Goal: Information Seeking & Learning: Learn about a topic

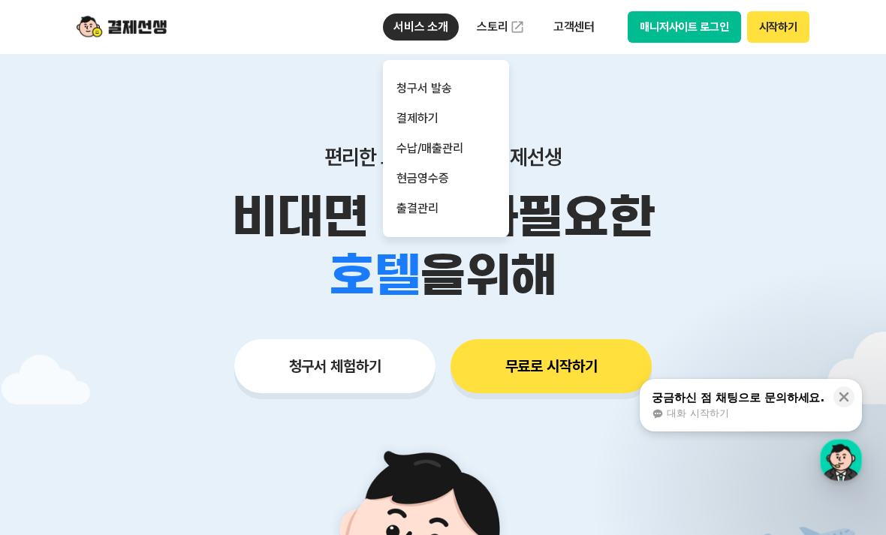
click at [571, 29] on p "고객센터" at bounding box center [574, 27] width 62 height 27
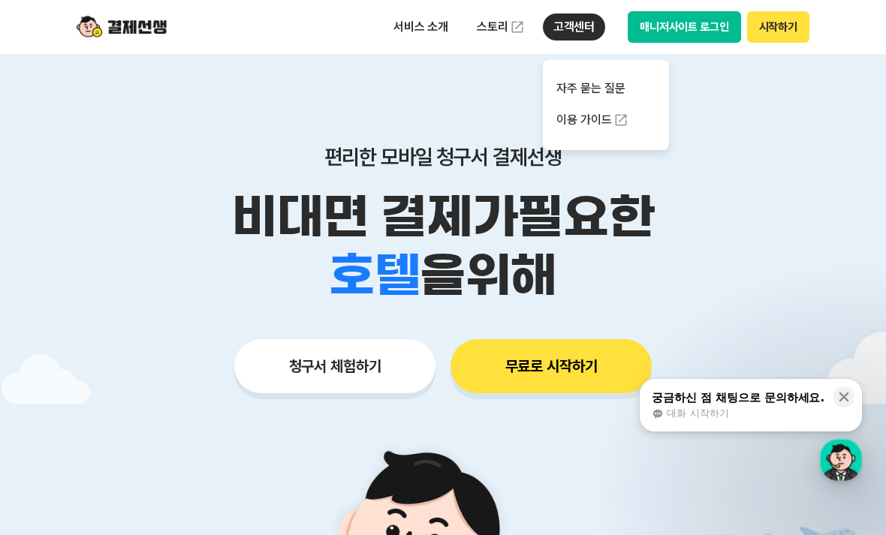
click at [603, 80] on link "자주 묻는 질문" at bounding box center [606, 89] width 126 height 30
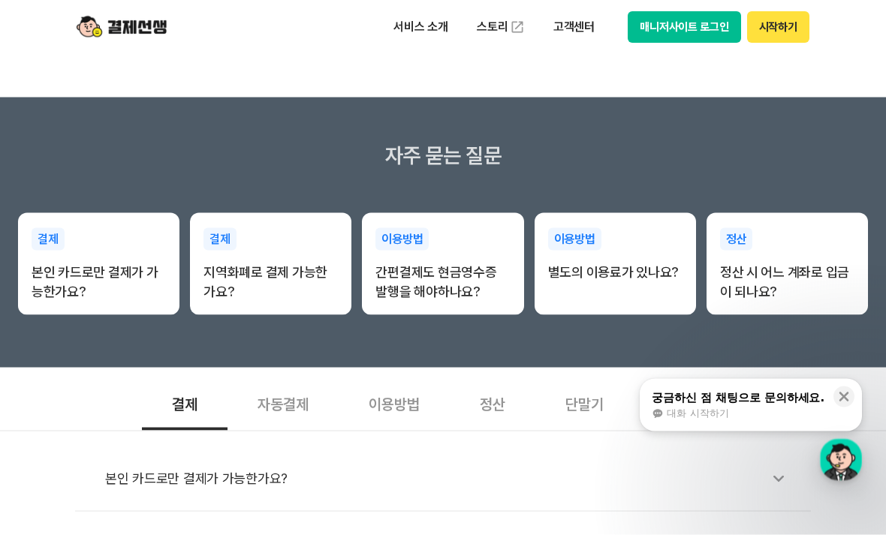
scroll to position [188, 0]
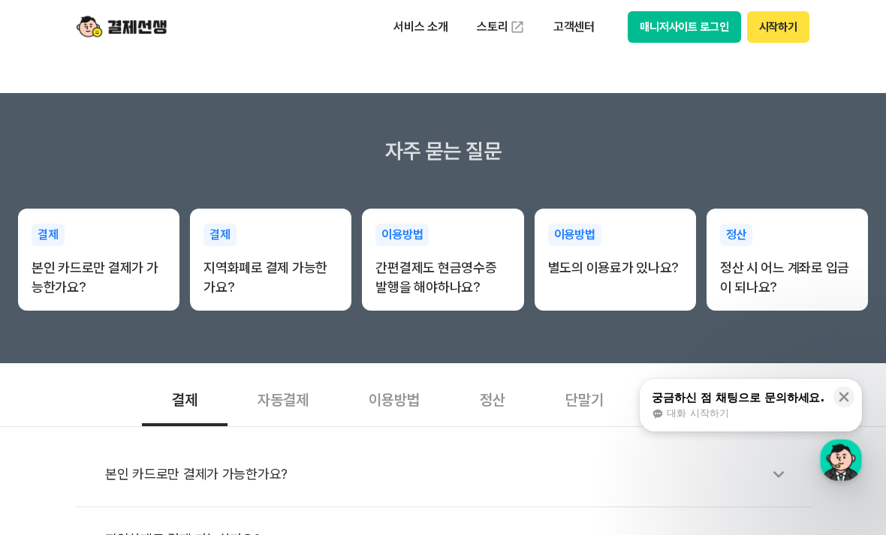
click at [604, 262] on p "별도의 이용료가 있나요?" at bounding box center [615, 268] width 134 height 20
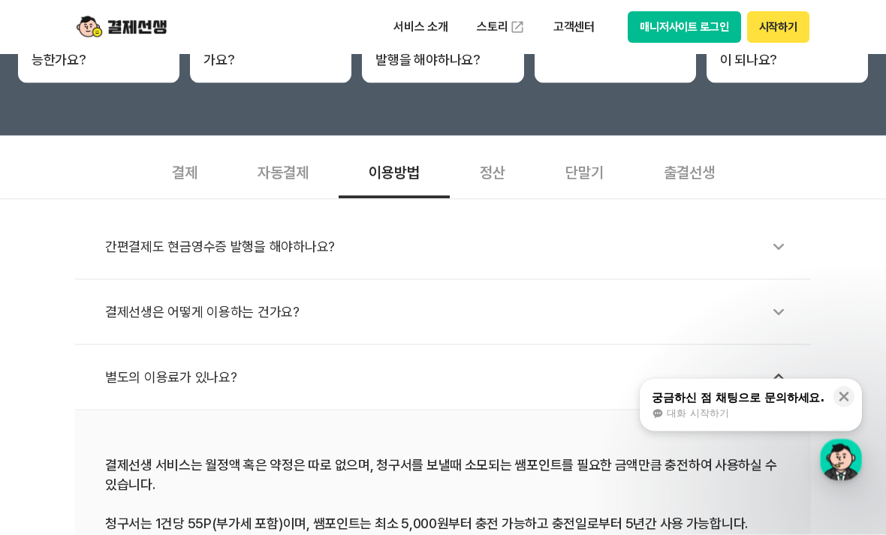
scroll to position [417, 0]
click at [609, 387] on div "별도의 이용료가 있나요?" at bounding box center [450, 377] width 691 height 35
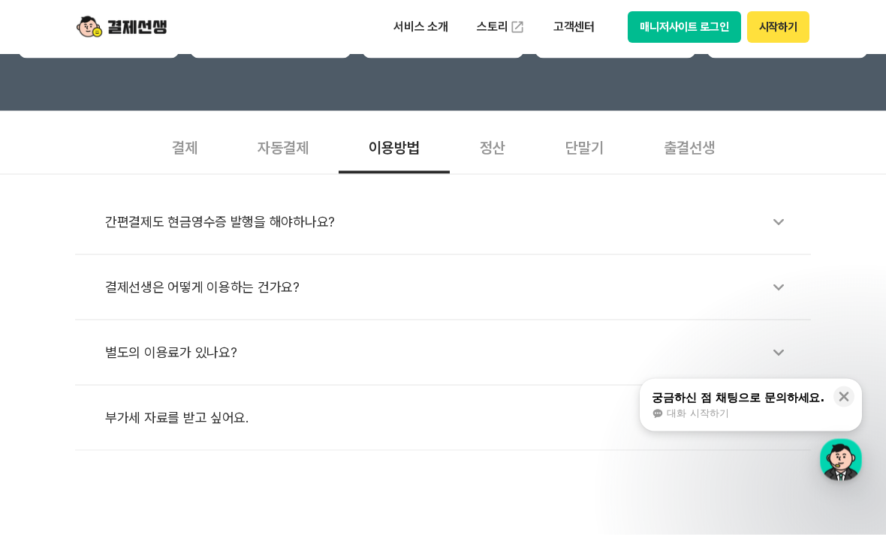
scroll to position [441, 0]
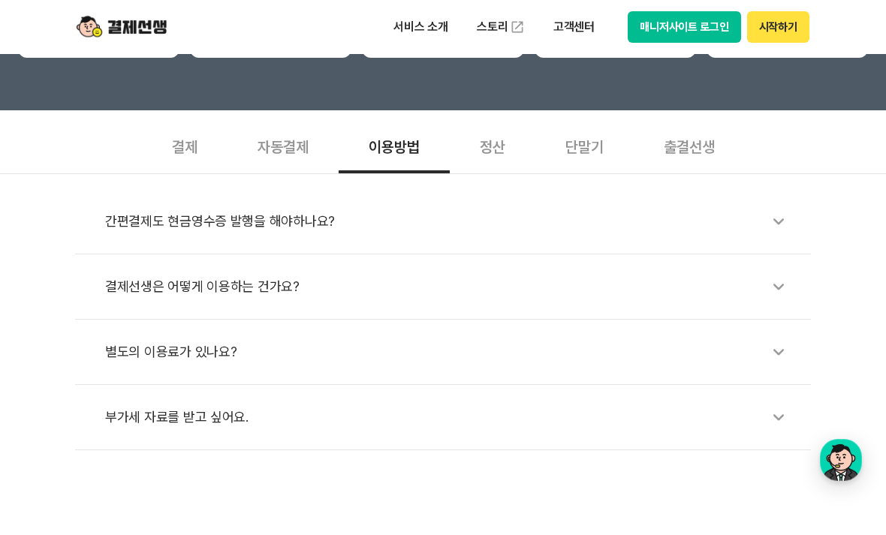
click at [559, 405] on div "부가세 자료를 받고 싶어요." at bounding box center [450, 417] width 691 height 35
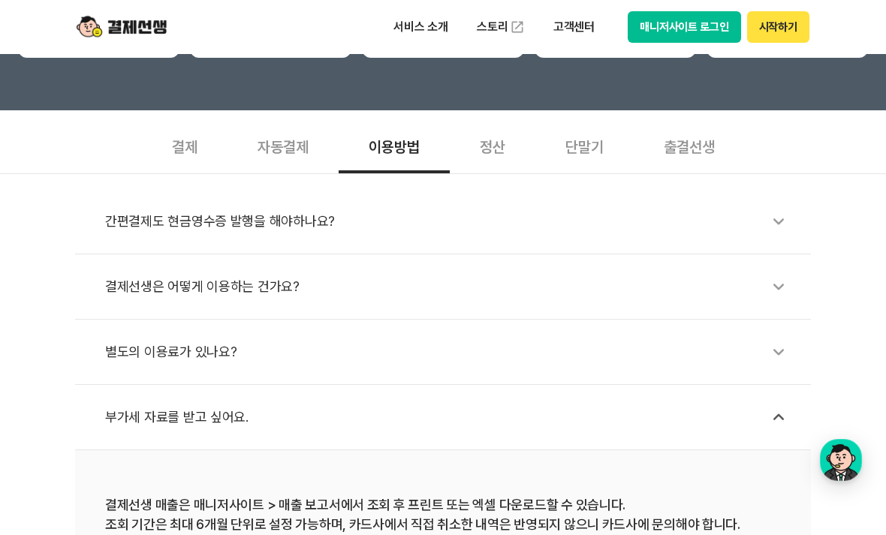
scroll to position [442, 0]
click at [507, 137] on div "정산" at bounding box center [493, 145] width 86 height 56
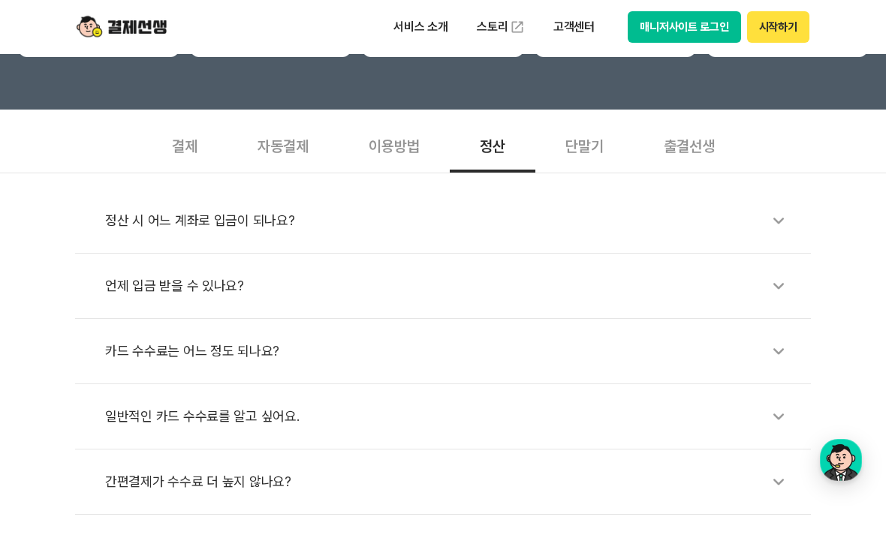
click at [432, 478] on div "간편결제가 수수료 더 높지 않나요?" at bounding box center [450, 482] width 691 height 35
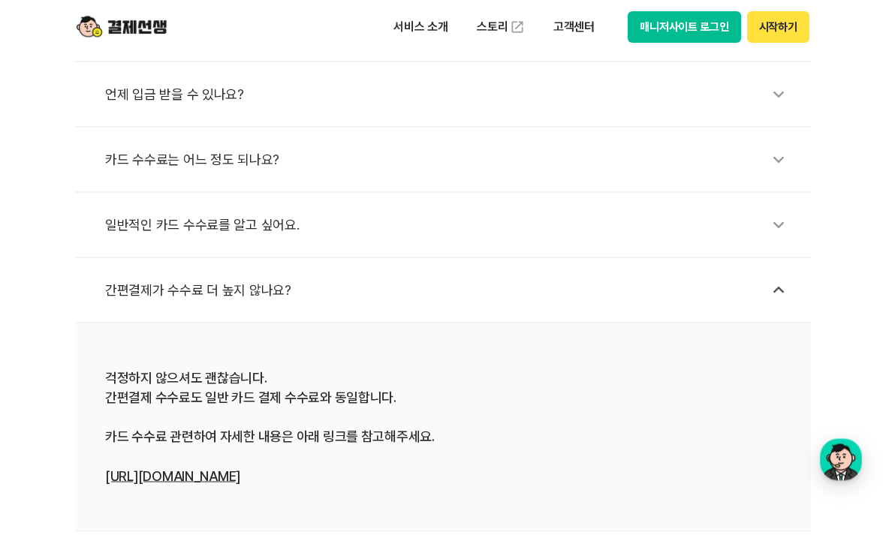
scroll to position [634, 0]
click at [426, 224] on div "일반적인 카드 수수료를 알고 싶어요." at bounding box center [450, 224] width 691 height 35
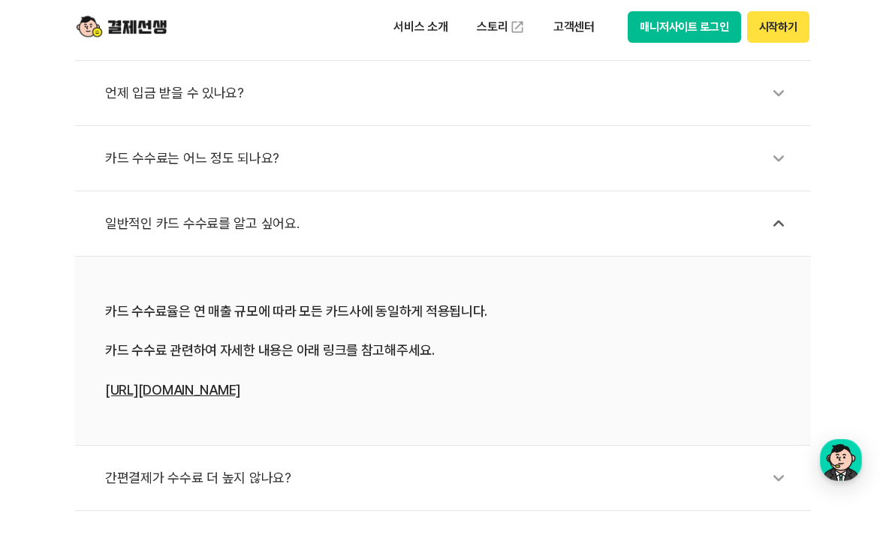
click at [432, 159] on div "카드 수수료는 어느 정도 되나요?" at bounding box center [450, 158] width 691 height 35
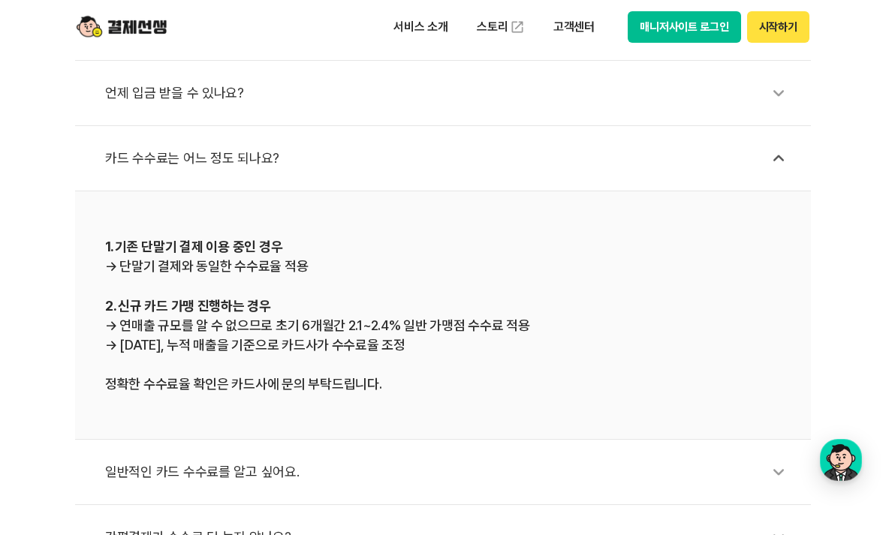
click at [414, 99] on div "언제 입금 받을 수 있나요?" at bounding box center [450, 93] width 691 height 35
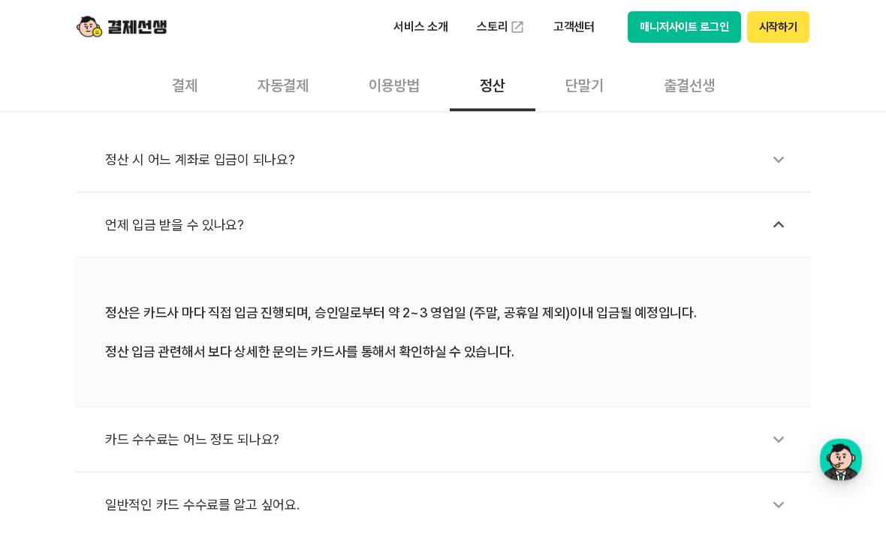
click at [502, 161] on div "정산 시 어느 계좌로 입금이 되나요?" at bounding box center [450, 160] width 691 height 35
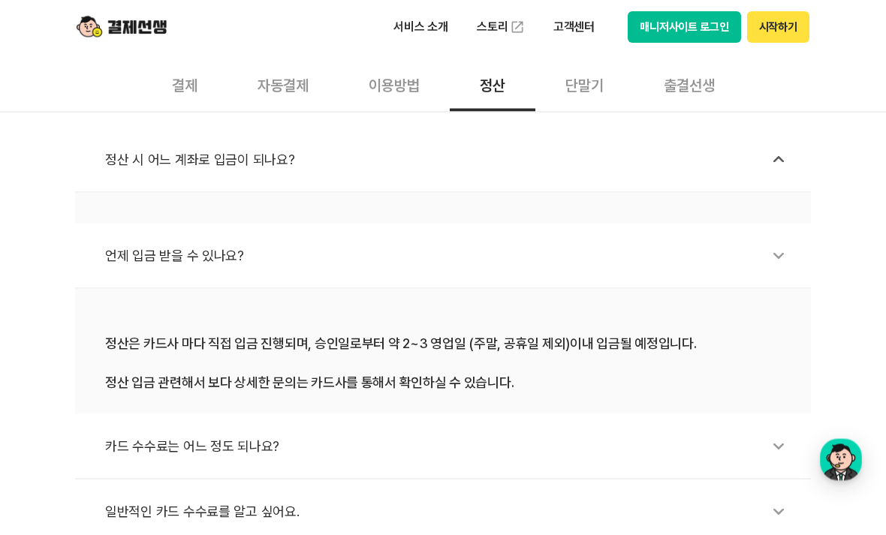
scroll to position [504, 0]
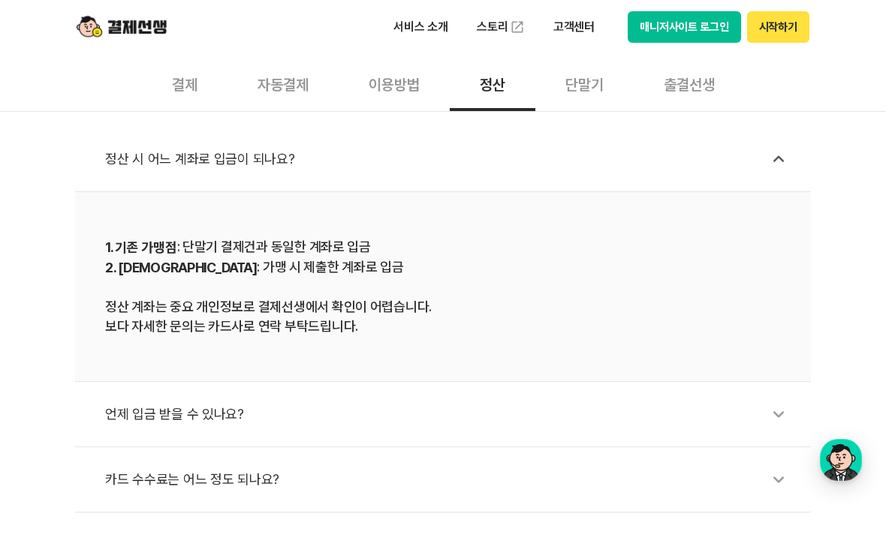
click at [411, 84] on div "이용방법" at bounding box center [394, 84] width 111 height 56
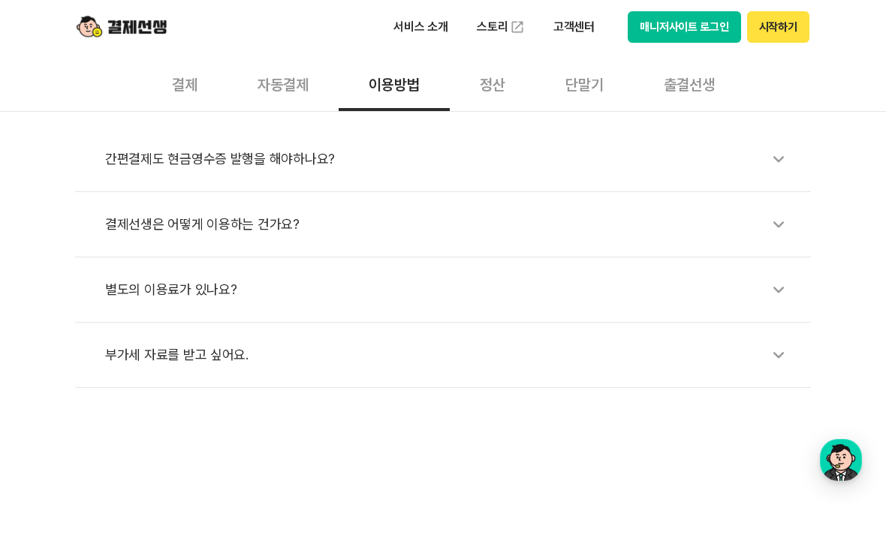
click at [293, 89] on div "자동결제" at bounding box center [282, 84] width 111 height 56
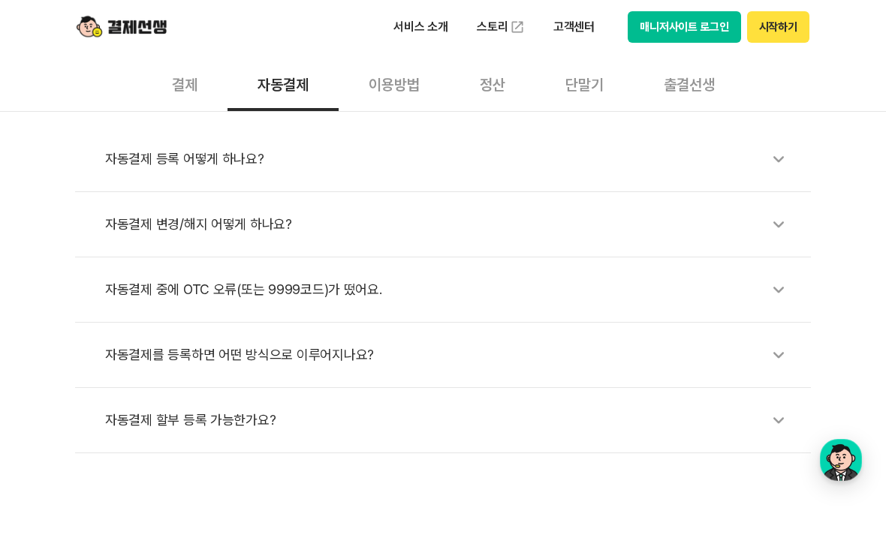
click at [176, 103] on div "결제" at bounding box center [185, 84] width 86 height 56
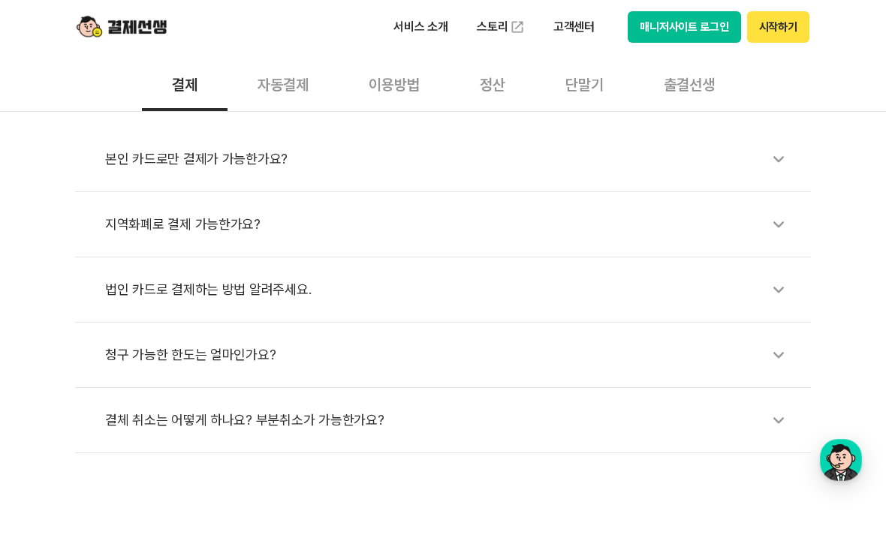
click at [589, 101] on div "단말기" at bounding box center [584, 84] width 98 height 56
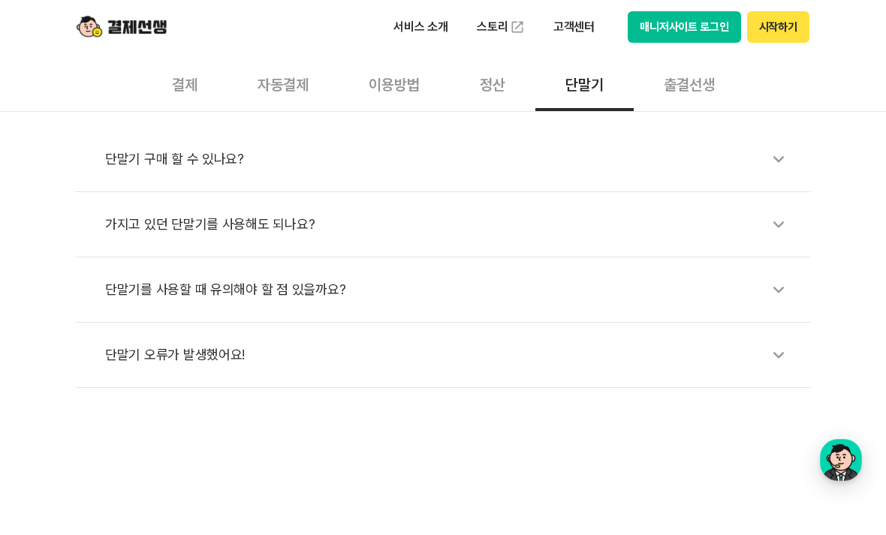
click at [582, 173] on div "단말기 구매 할 수 있나요?" at bounding box center [450, 159] width 691 height 35
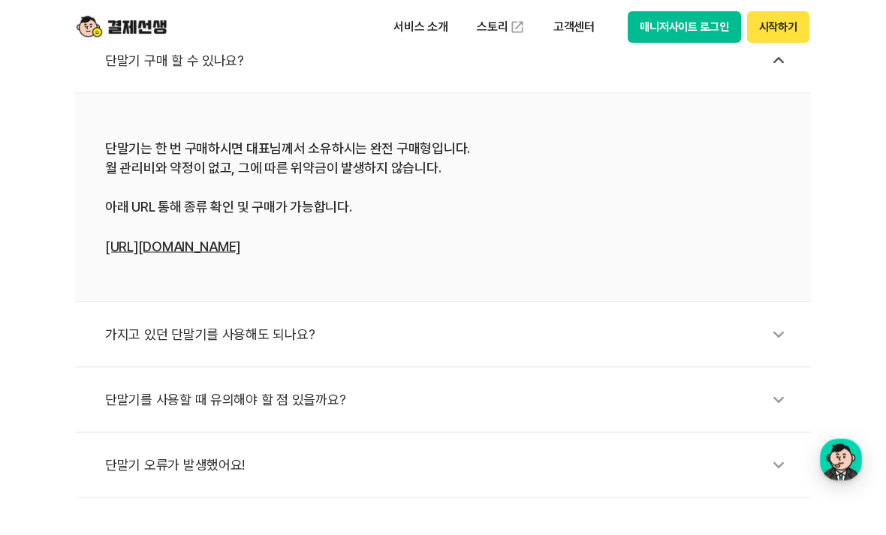
click at [434, 325] on div "가지고 있던 단말기를 사용해도 되나요?" at bounding box center [450, 335] width 691 height 35
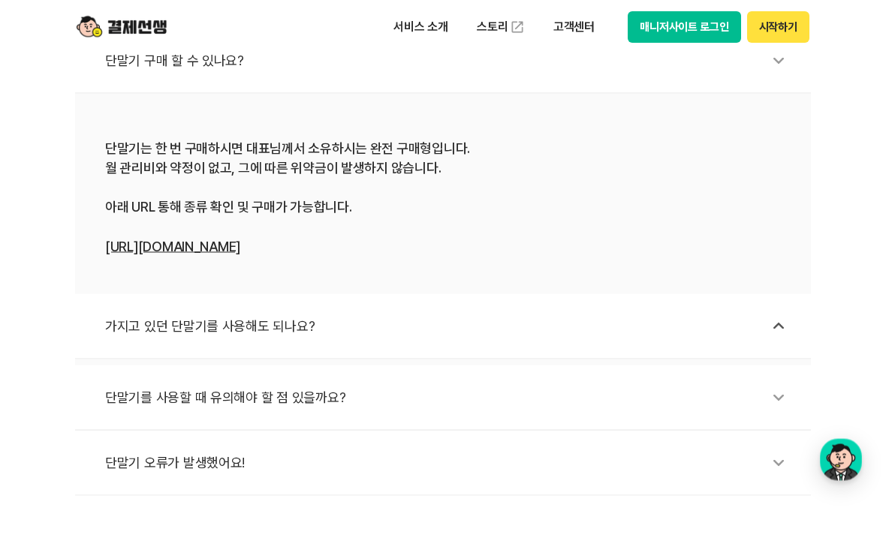
scroll to position [603, 0]
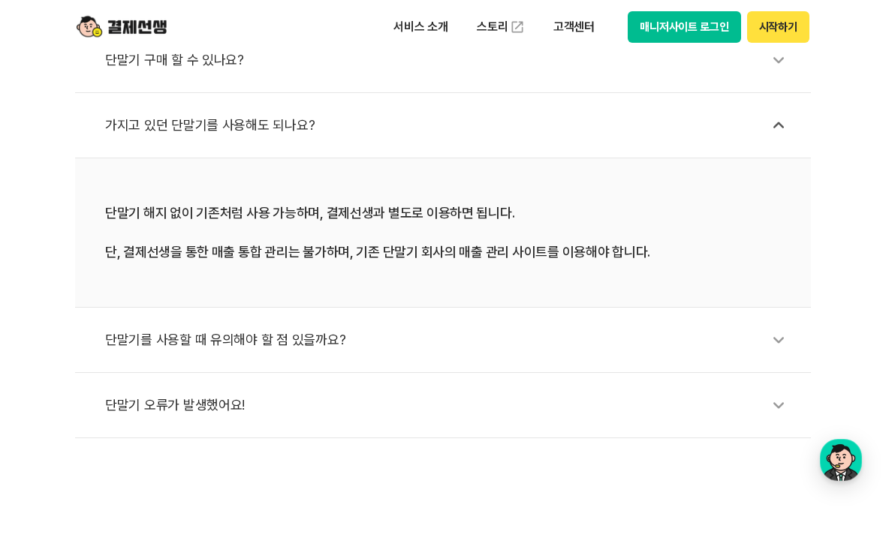
click at [361, 333] on div "단말기를 사용할 때 유의해야 할 점 있을까요?" at bounding box center [450, 340] width 691 height 35
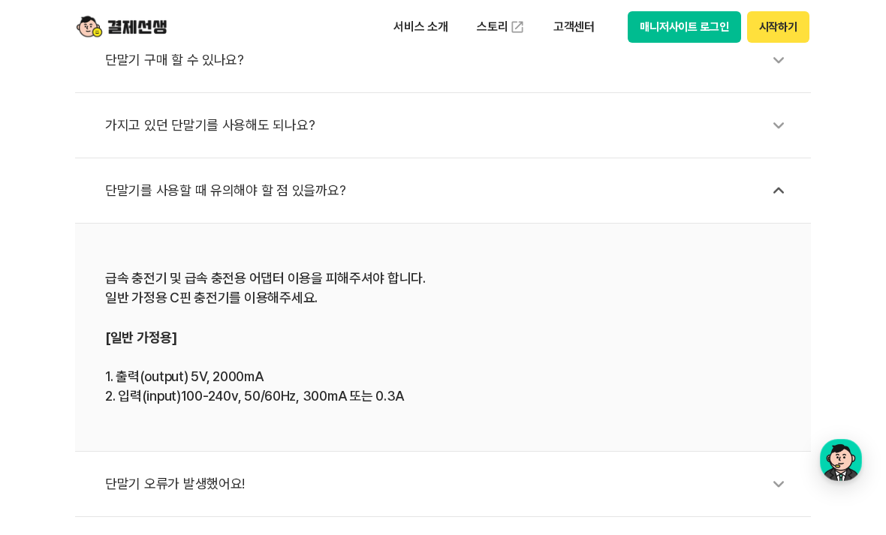
click at [330, 482] on div "단말기 오류가 발생했어요!" at bounding box center [450, 484] width 691 height 35
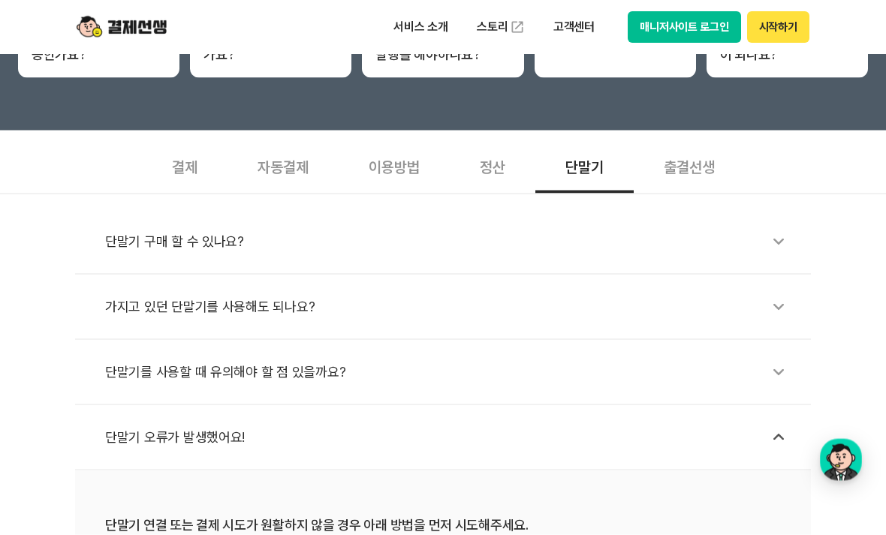
scroll to position [421, 0]
click at [703, 159] on div "출결선생" at bounding box center [689, 166] width 111 height 56
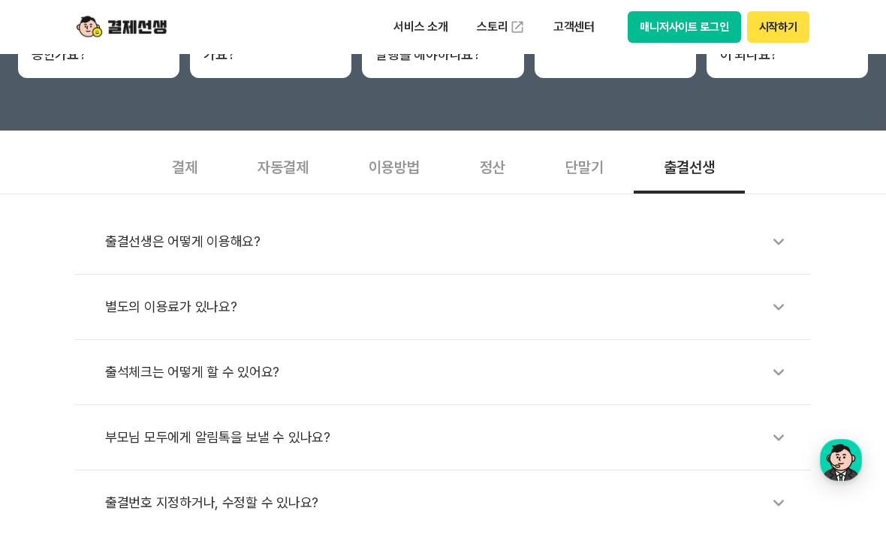
click at [591, 176] on div "단말기" at bounding box center [584, 166] width 98 height 56
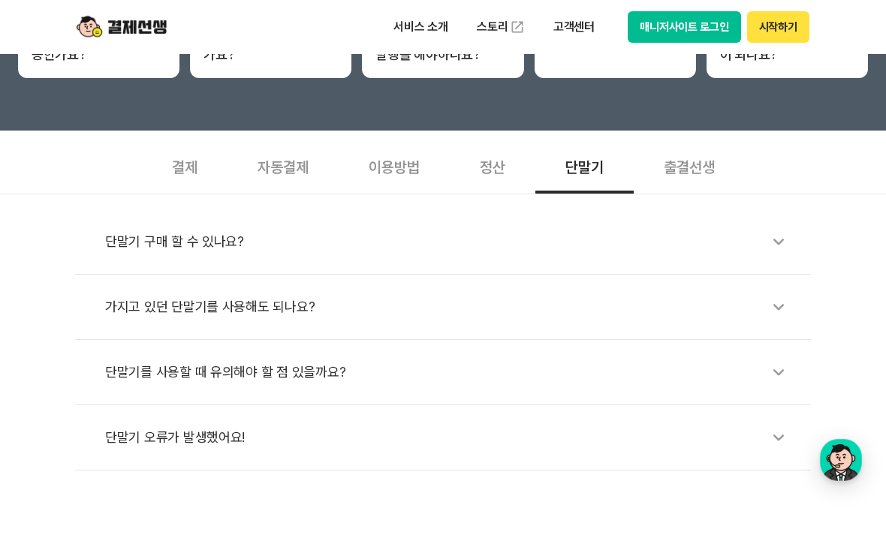
click at [441, 242] on div "단말기 구매 할 수 있나요?" at bounding box center [450, 241] width 691 height 35
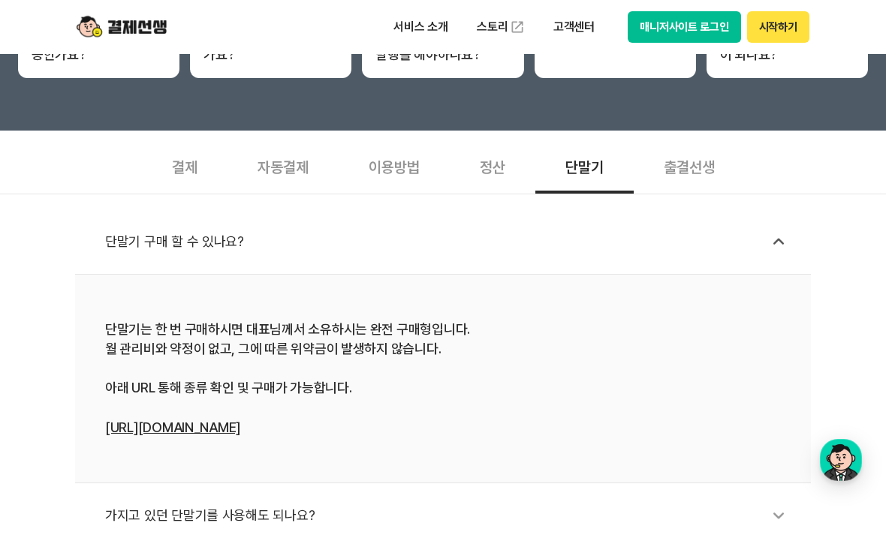
click at [253, 413] on div "단말기는 한 번 구매하시면 대표님께서 소유하시는 완전 구매형입니다. 월 관리비와 약정이 없고, 그에 따른 위약금이 발생하지 않습니다. 아래 U…" at bounding box center [443, 379] width 676 height 118
click at [236, 428] on link "[URL][DOMAIN_NAME]" at bounding box center [172, 428] width 135 height 16
